Goal: Use online tool/utility

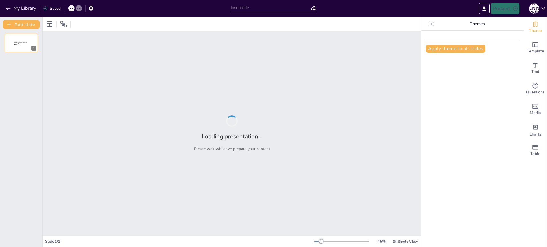
type input "Чотирикутники та їх описані і вписані кола: основи геометрії"
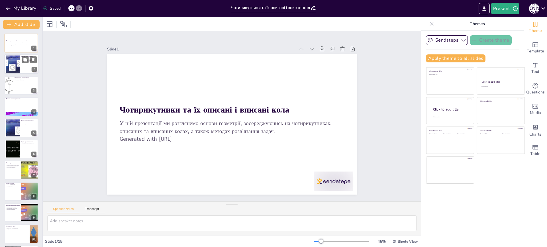
click at [19, 66] on div at bounding box center [12, 64] width 23 height 17
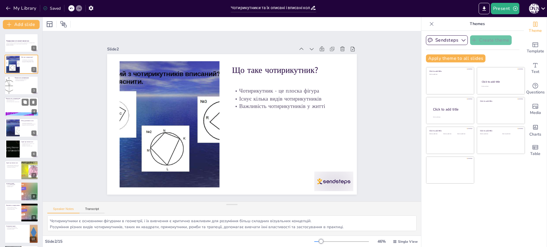
click at [18, 105] on div at bounding box center [21, 106] width 34 height 19
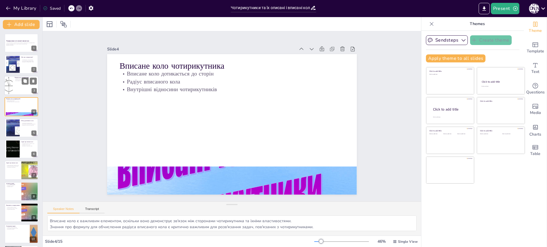
click at [20, 88] on div at bounding box center [21, 85] width 34 height 19
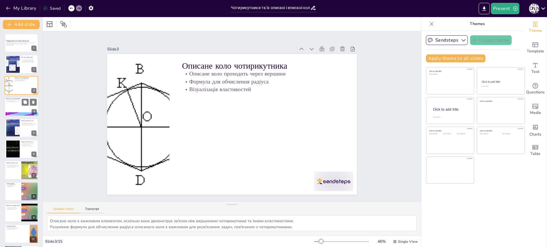
click at [13, 108] on div at bounding box center [21, 106] width 34 height 19
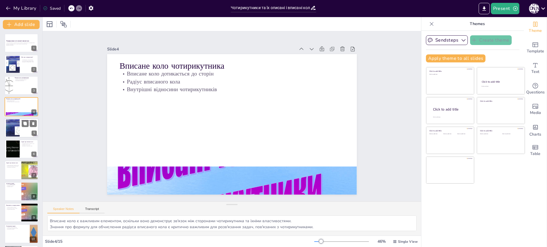
click at [16, 127] on div at bounding box center [12, 127] width 23 height 17
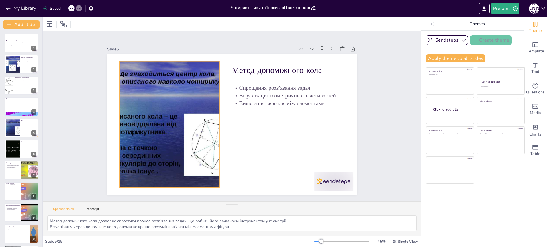
click at [132, 115] on div at bounding box center [168, 117] width 181 height 143
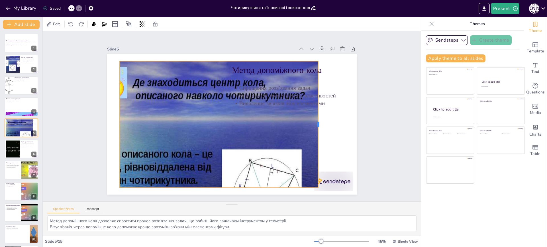
drag, startPoint x: 215, startPoint y: 123, endPoint x: 314, endPoint y: 129, distance: 99.0
click at [314, 129] on div at bounding box center [316, 142] width 31 height 124
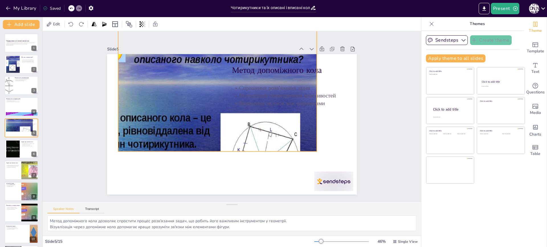
drag, startPoint x: 206, startPoint y: 159, endPoint x: 204, endPoint y: 125, distance: 34.2
click at [204, 125] on div at bounding box center [196, 117] width 299 height 289
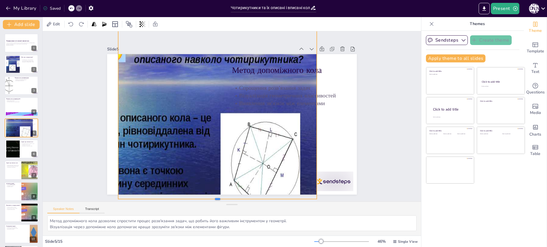
drag, startPoint x: 214, startPoint y: 150, endPoint x: 204, endPoint y: 188, distance: 38.9
click at [219, 198] on div "Slide 1 Чотирикутники та їх описані і вписані кола У цій презентації ми розглян…" at bounding box center [231, 116] width 405 height 245
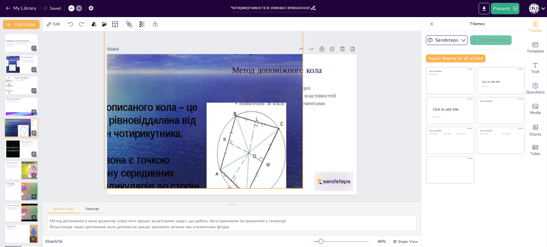
drag, startPoint x: 175, startPoint y: 159, endPoint x: 161, endPoint y: 148, distance: 17.5
click at [161, 148] on div at bounding box center [186, 111] width 272 height 256
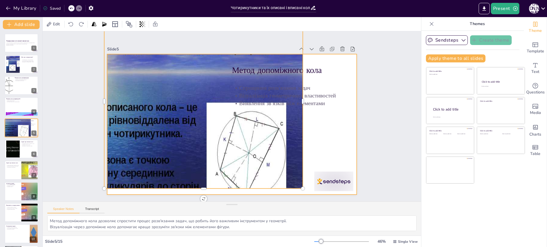
click at [298, 132] on div at bounding box center [306, 124] width 58 height 167
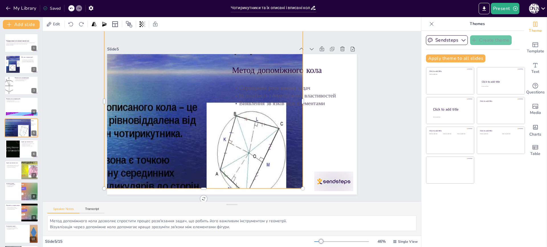
click at [298, 132] on div at bounding box center [306, 116] width 40 height 171
click at [299, 128] on div at bounding box center [306, 108] width 23 height 173
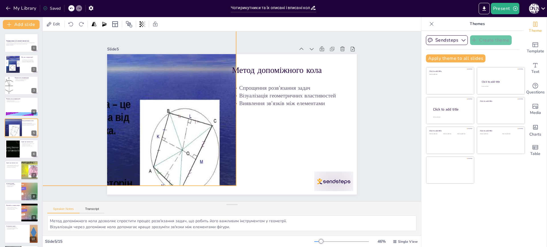
drag, startPoint x: 268, startPoint y: 126, endPoint x: 203, endPoint y: 123, distance: 64.7
click at [203, 123] on div at bounding box center [120, 105] width 254 height 235
click at [25, 154] on div at bounding box center [21, 148] width 34 height 19
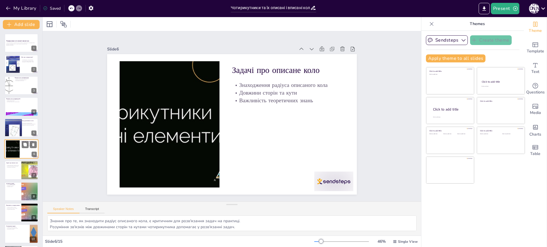
scroll to position [11, 0]
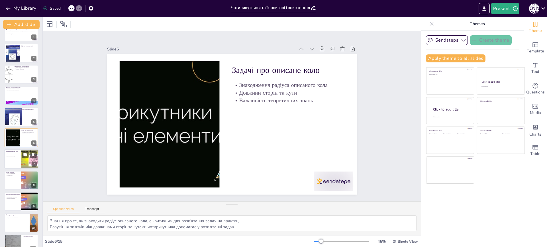
click at [11, 159] on div at bounding box center [21, 158] width 34 height 19
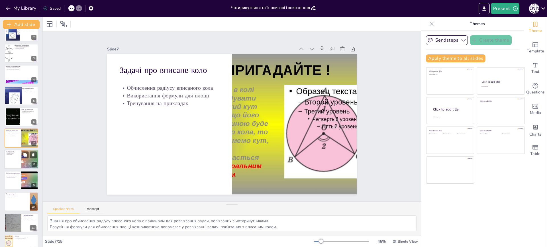
click at [13, 162] on div at bounding box center [21, 158] width 34 height 19
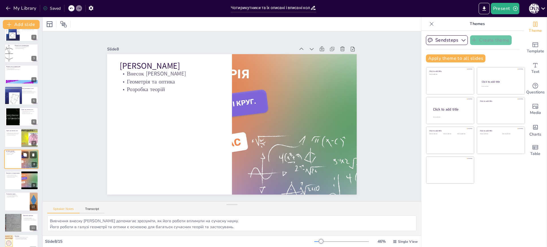
scroll to position [53, 0]
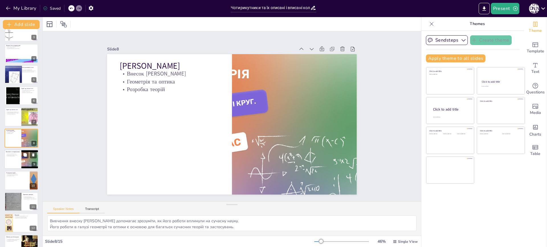
click at [14, 161] on div at bounding box center [21, 158] width 34 height 19
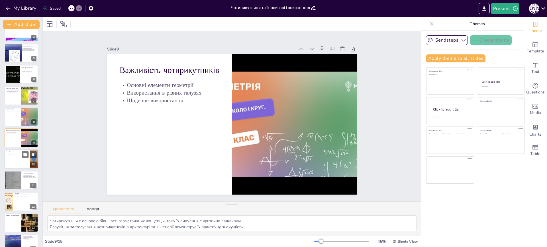
click at [13, 160] on div at bounding box center [21, 158] width 34 height 19
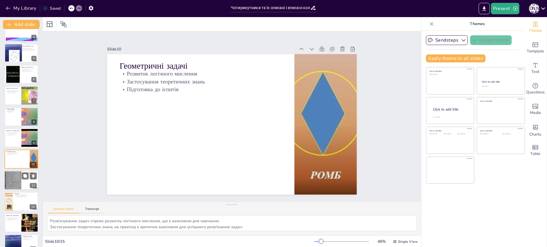
scroll to position [96, 0]
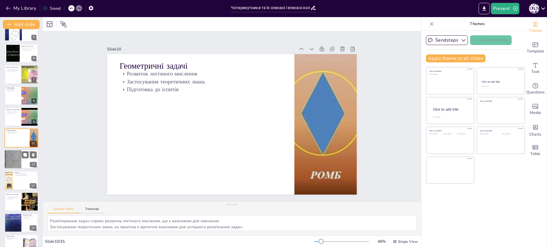
click at [25, 162] on div at bounding box center [21, 158] width 34 height 19
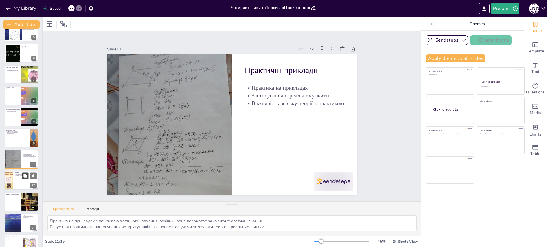
scroll to position [107, 0]
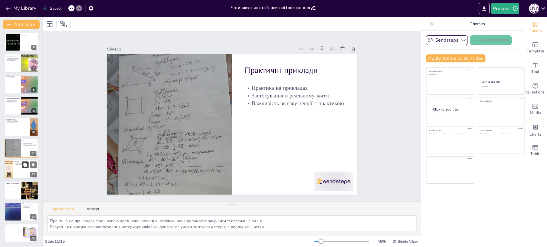
click at [22, 167] on button at bounding box center [25, 164] width 7 height 7
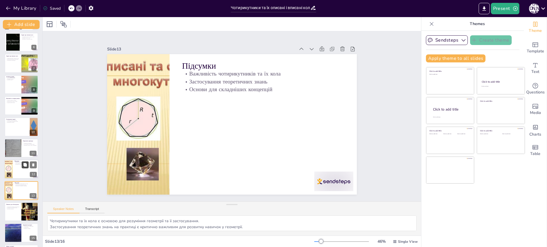
scroll to position [128, 0]
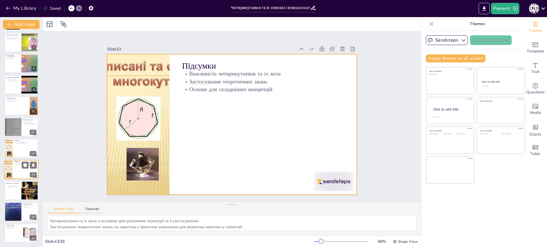
click at [21, 175] on div at bounding box center [21, 169] width 34 height 19
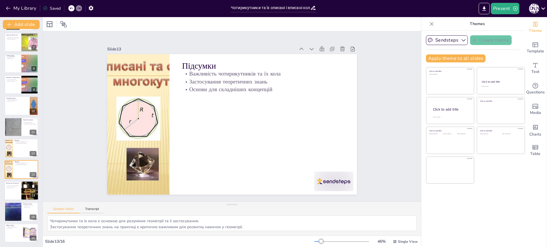
click at [14, 193] on div at bounding box center [21, 190] width 34 height 19
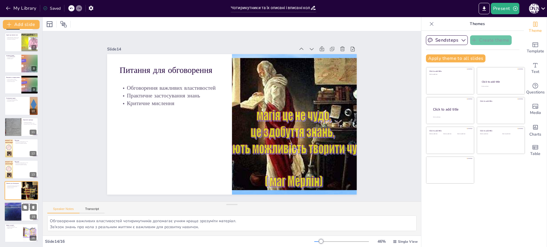
click at [26, 216] on div at bounding box center [21, 211] width 34 height 19
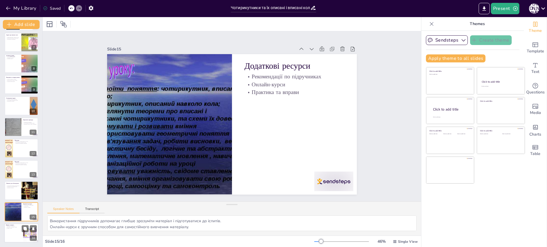
click at [12, 233] on div at bounding box center [21, 232] width 34 height 19
type textarea "Запитання та коментарі з боку учнів є важливими для подальшого обговорення теми…"
